Goal: Information Seeking & Learning: Learn about a topic

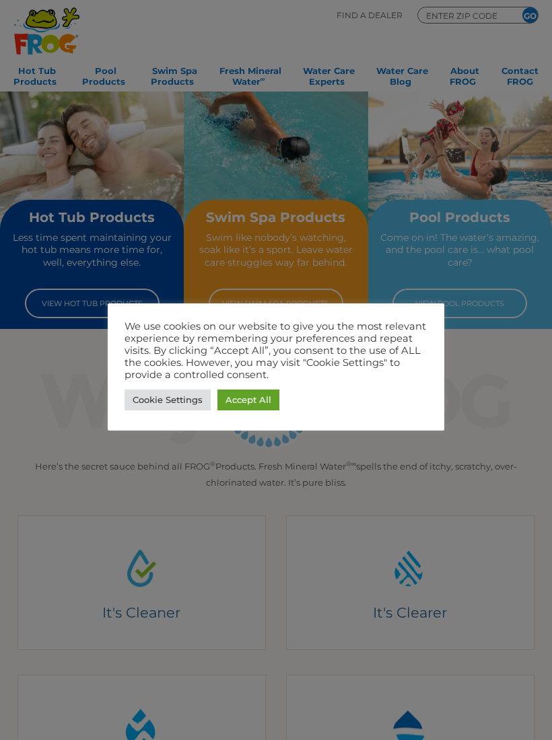
click at [256, 401] on link "Accept All" at bounding box center [248, 400] width 62 height 21
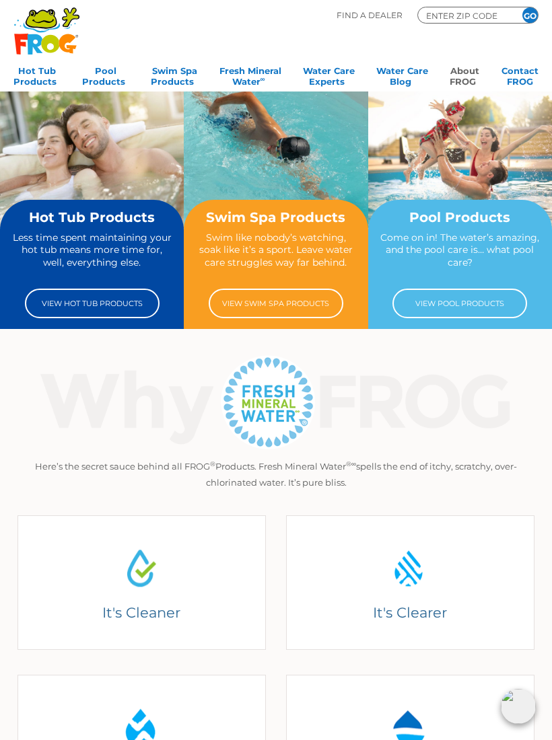
click at [468, 75] on link "About FROG" at bounding box center [465, 74] width 30 height 27
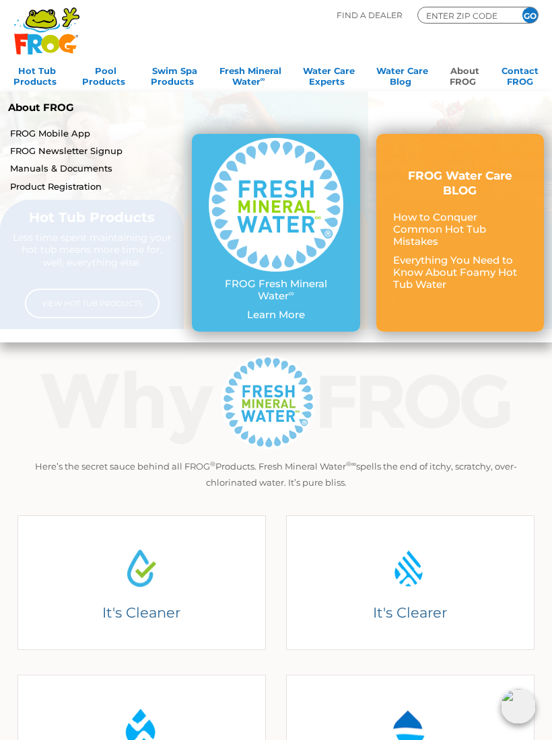
click at [466, 77] on link "About FROG" at bounding box center [465, 74] width 30 height 27
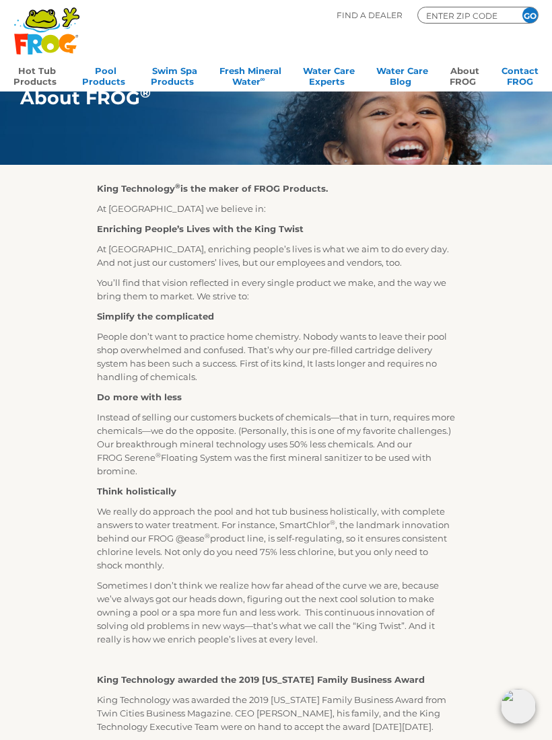
click at [40, 76] on link "Hot Tub Products" at bounding box center [36, 74] width 47 height 27
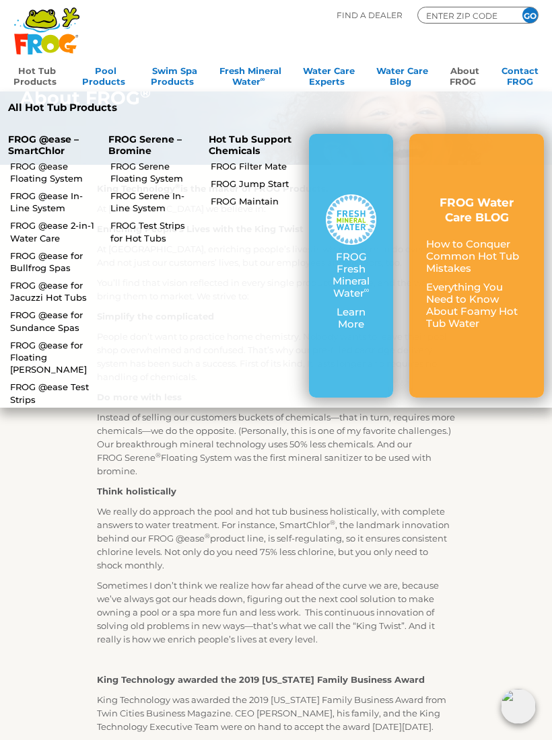
click at [46, 203] on link "FROG @ease In-Line System" at bounding box center [53, 202] width 87 height 24
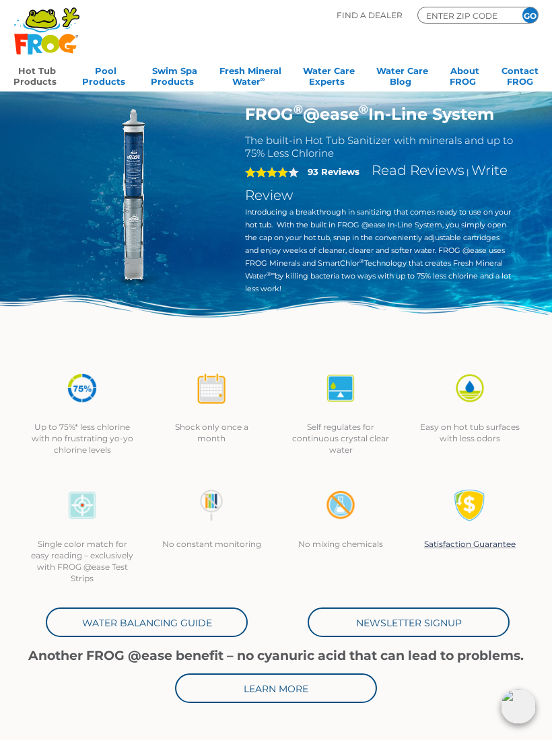
click at [335, 170] on strong "93 Reviews" at bounding box center [334, 171] width 52 height 11
click at [433, 171] on link "Read Reviews" at bounding box center [418, 170] width 93 height 16
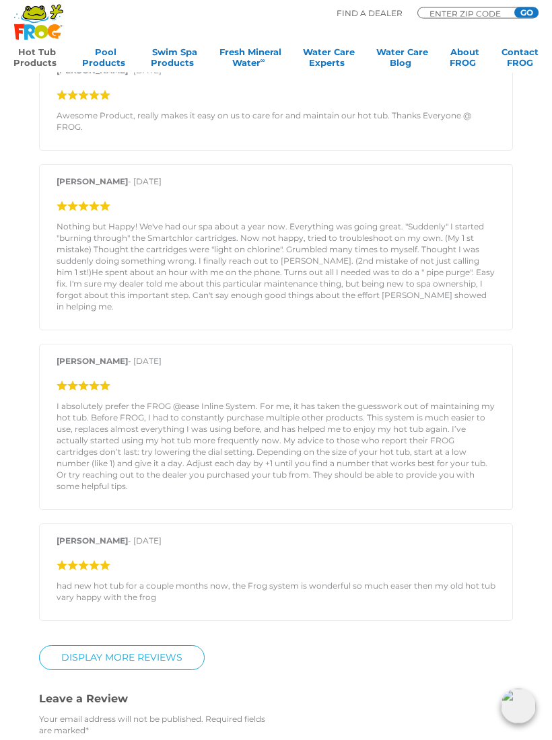
scroll to position [1619, 0]
click at [166, 645] on link "Display More Reviews" at bounding box center [122, 657] width 166 height 25
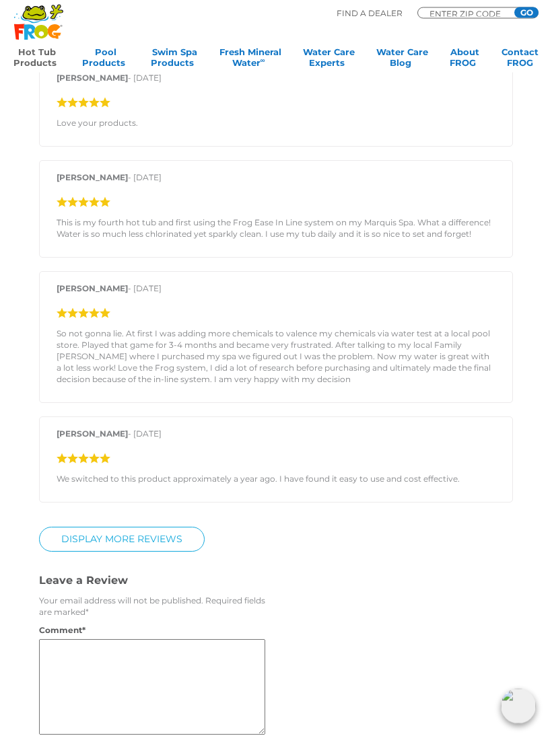
scroll to position [2294, 0]
click at [168, 526] on link "DISPLAY MORE REVIEWS" at bounding box center [122, 538] width 166 height 25
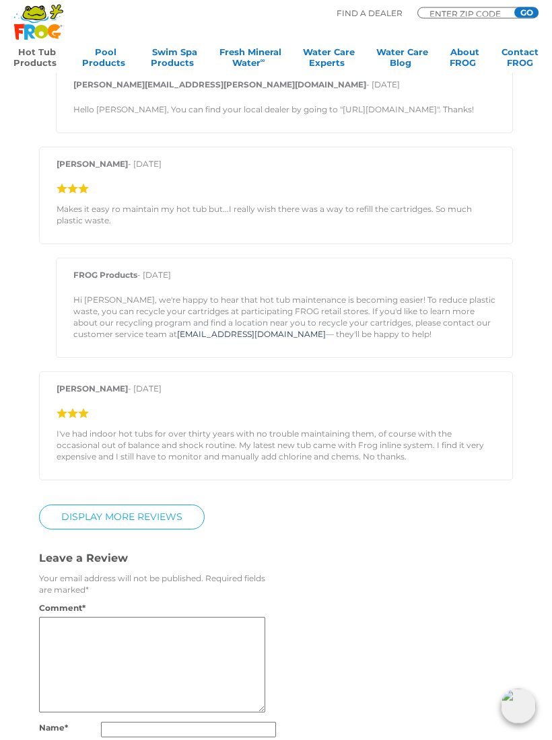
scroll to position [3087, 0]
click at [148, 505] on link "DISPLAY MORE REVIEWS" at bounding box center [122, 516] width 166 height 25
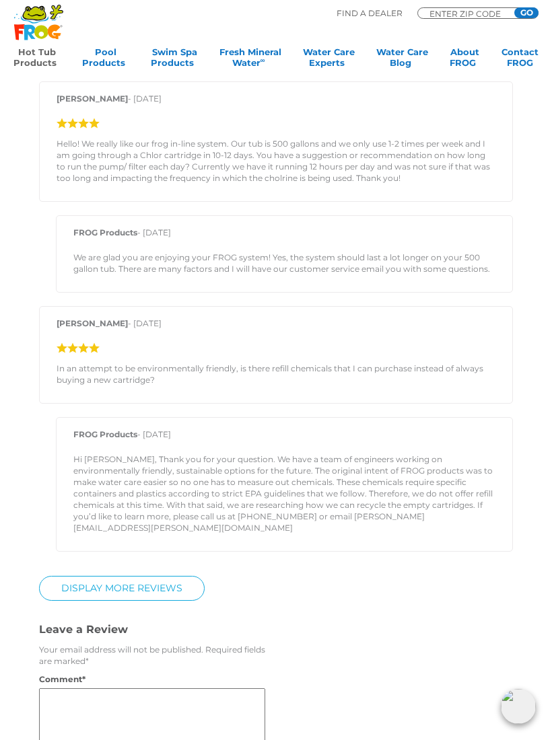
scroll to position [4004, 0]
click at [151, 575] on link "DISPLAY MORE REVIEWS" at bounding box center [122, 587] width 166 height 25
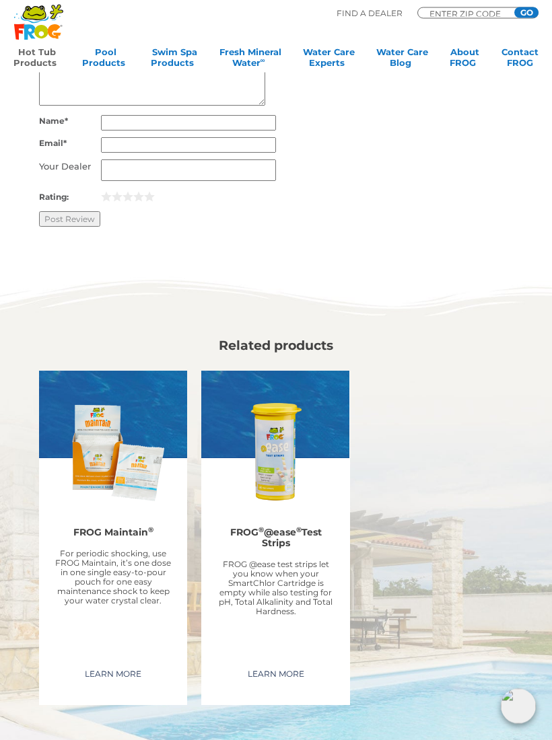
scroll to position [5752, 0]
click at [98, 392] on img at bounding box center [112, 452] width 121 height 121
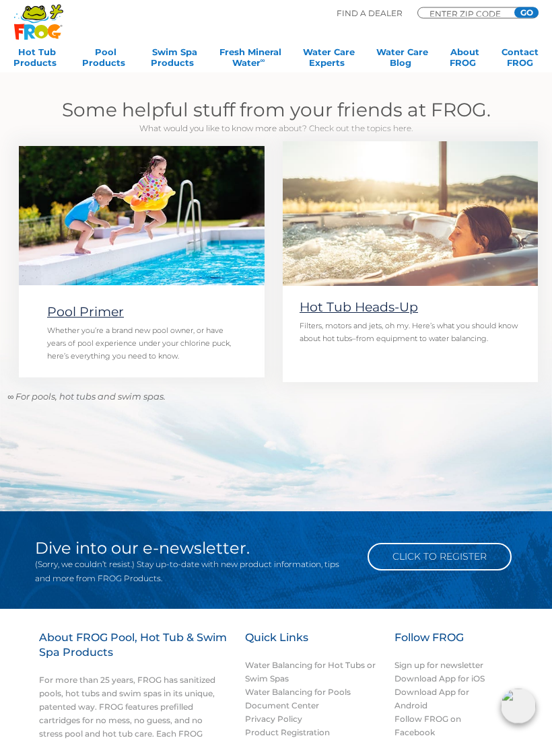
scroll to position [891, 0]
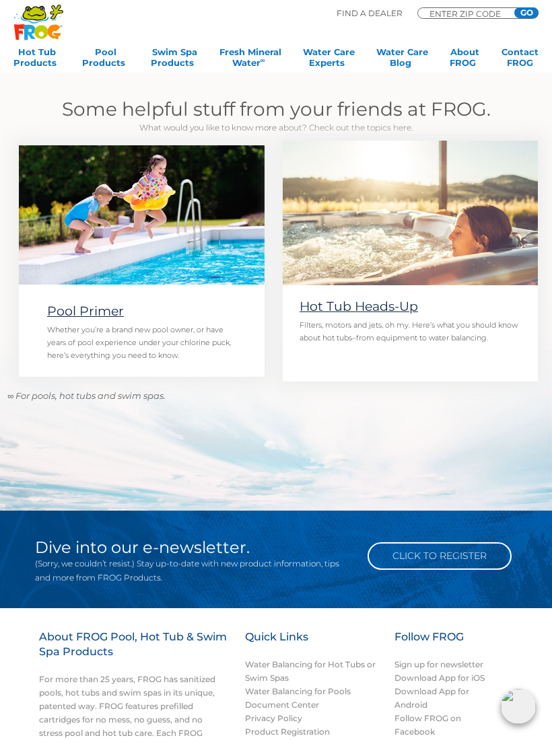
click at [333, 304] on link "Hot Tub Heads-Up" at bounding box center [359, 306] width 118 height 15
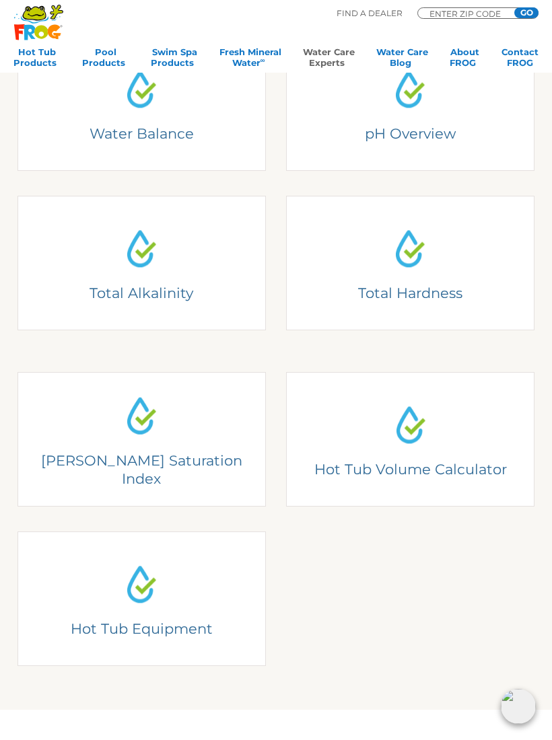
scroll to position [304, 0]
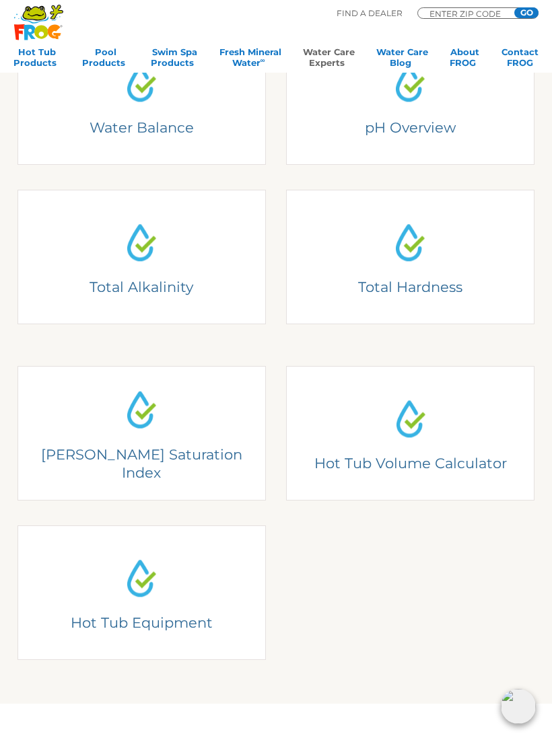
click at [149, 582] on h4 "Hot Tub Equipment" at bounding box center [141, 574] width 222 height 18
click at [121, 565] on h4 "Hot Tub Equipment" at bounding box center [141, 574] width 222 height 18
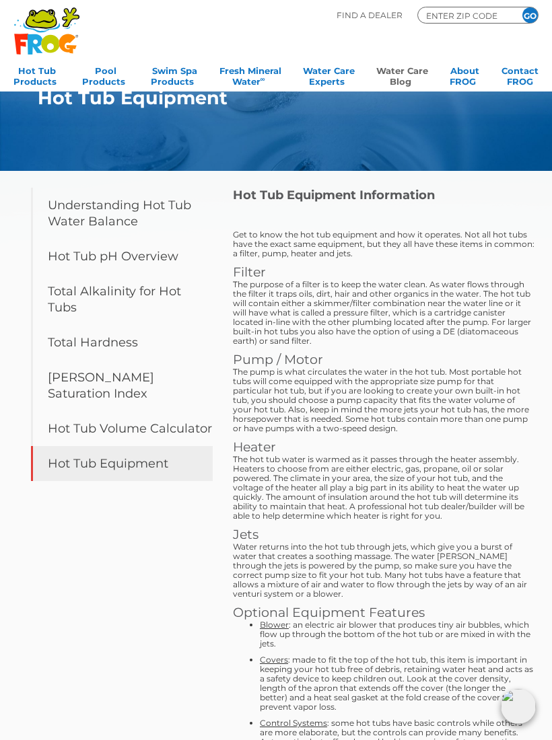
click at [398, 75] on link "Water Care Blog" at bounding box center [402, 74] width 52 height 27
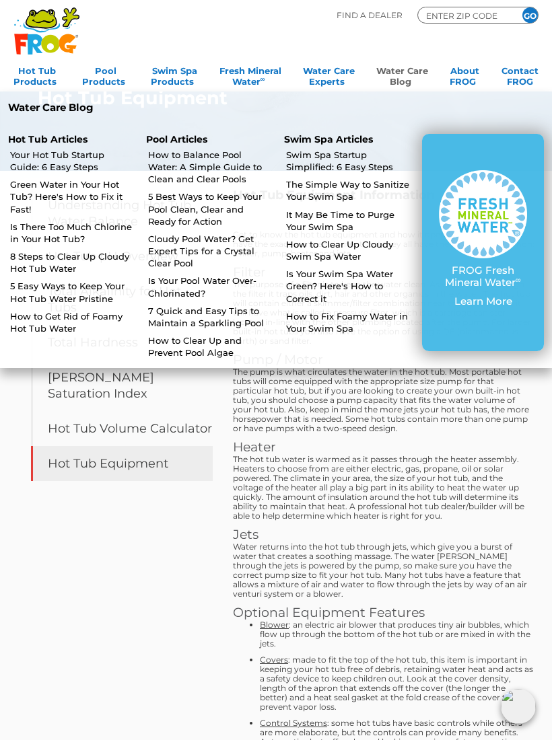
click at [62, 340] on li "Hot Tub Articles Your Hot Tub Startup Guide: 6 Easy Steps Green Water in Your H…" at bounding box center [69, 243] width 138 height 238
click at [55, 325] on link "How to Get Rid of Foamy Hot Tub Water" at bounding box center [72, 322] width 125 height 24
